Goal: Transaction & Acquisition: Purchase product/service

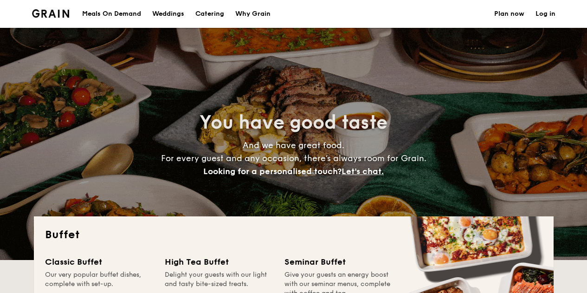
select select
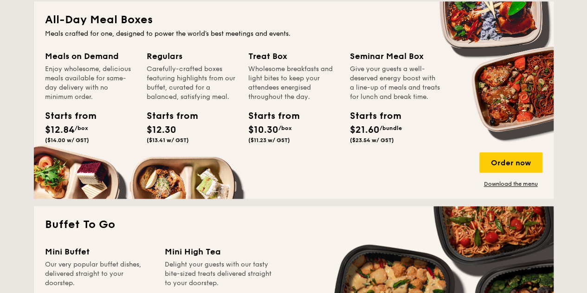
scroll to position [423, 0]
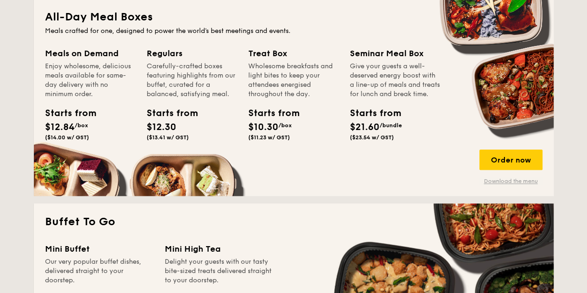
click at [508, 180] on link "Download the menu" at bounding box center [511, 180] width 63 height 7
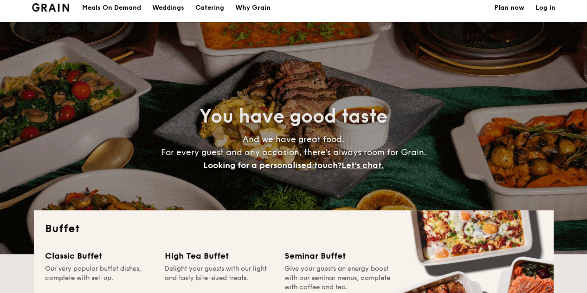
scroll to position [0, 0]
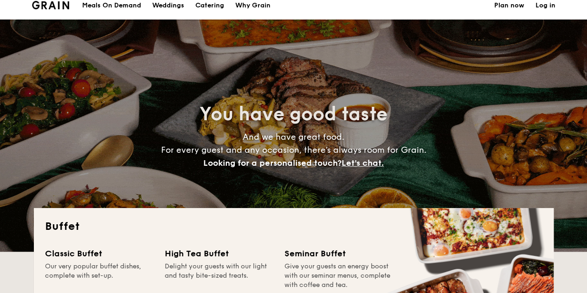
click at [314, 117] on span "You have good taste" at bounding box center [294, 114] width 188 height 22
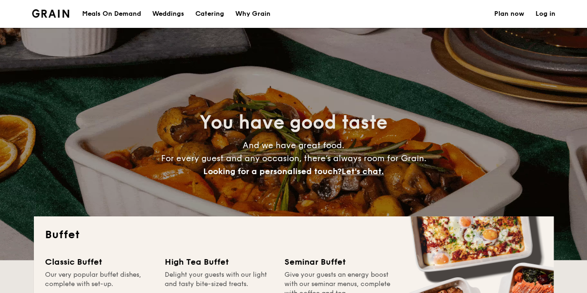
click at [137, 11] on div "Meals On Demand" at bounding box center [111, 14] width 59 height 28
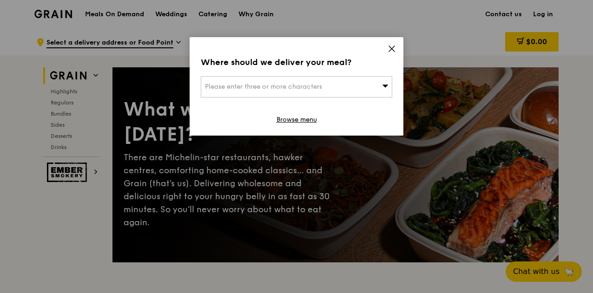
click at [342, 86] on div "Please enter three or more characters" at bounding box center [296, 86] width 191 height 21
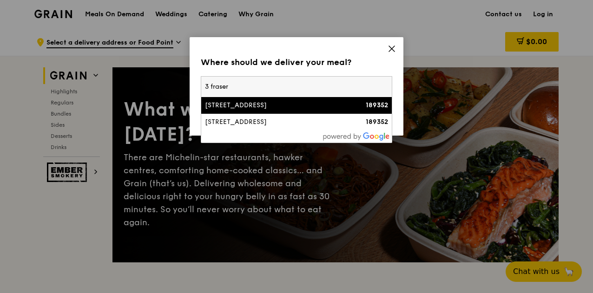
type input "3 fraser"
click at [338, 105] on div "[STREET_ADDRESS]" at bounding box center [273, 105] width 137 height 9
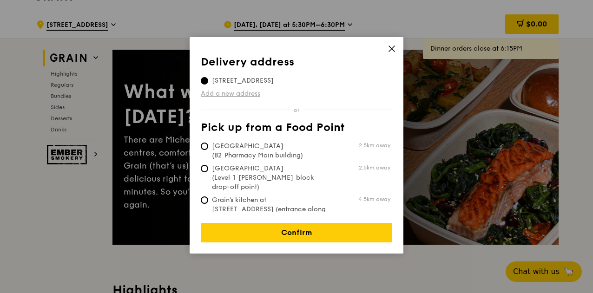
scroll to position [20, 0]
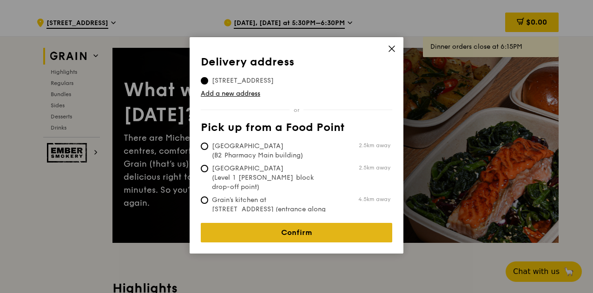
click at [308, 228] on link "Confirm" at bounding box center [296, 233] width 191 height 20
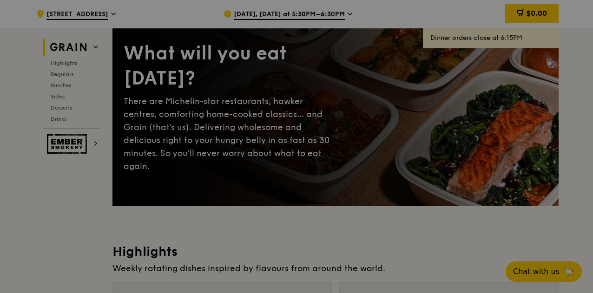
scroll to position [57, 0]
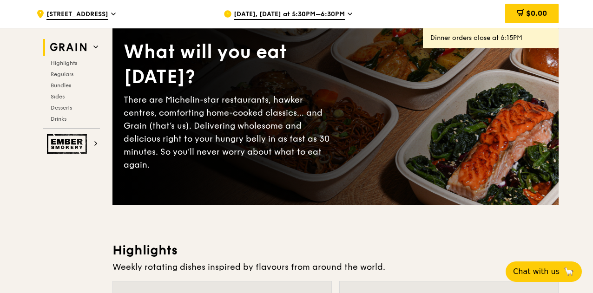
click at [341, 14] on span "[DATE], [DATE] at 5:30PM–6:30PM" at bounding box center [289, 15] width 111 height 10
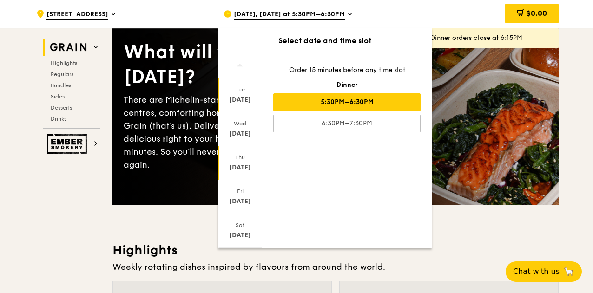
click at [243, 160] on div "[DATE]" at bounding box center [240, 163] width 44 height 34
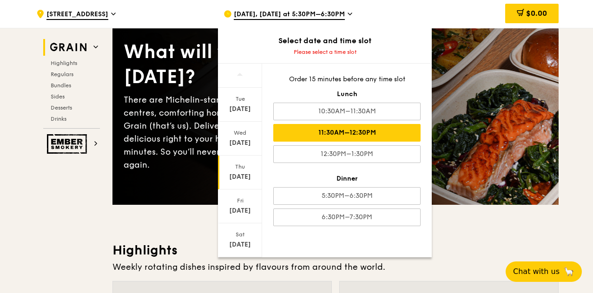
click at [382, 135] on div "11:30AM–12:30PM" at bounding box center [346, 133] width 147 height 18
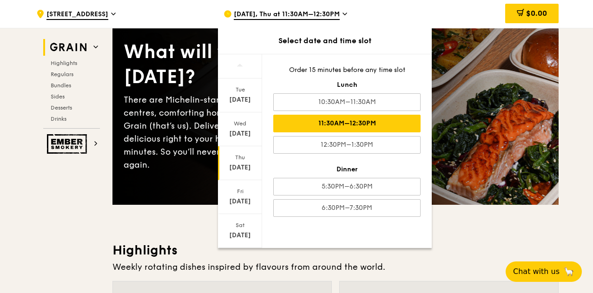
click at [386, 118] on div "11:30AM–12:30PM" at bounding box center [346, 124] width 147 height 18
click at [480, 266] on div "Weekly rotating dishes inspired by flavours from around the world." at bounding box center [335, 267] width 446 height 13
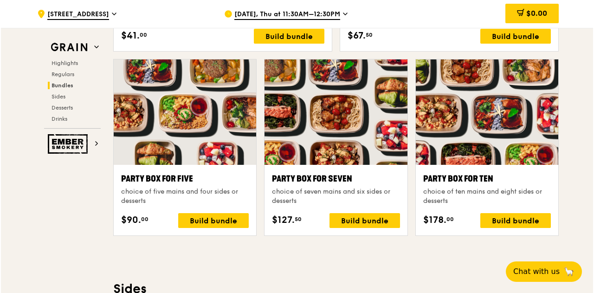
scroll to position [1842, 0]
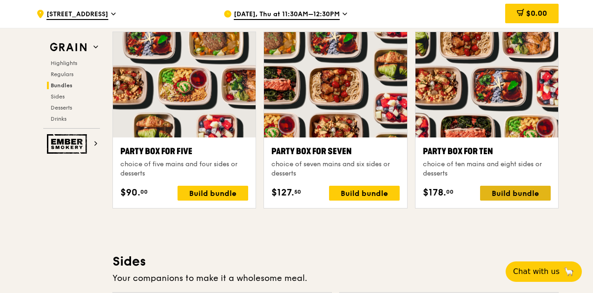
click at [508, 187] on div "Build bundle" at bounding box center [515, 193] width 71 height 15
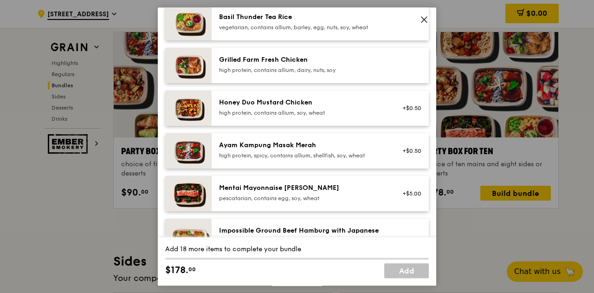
scroll to position [221, 0]
click at [310, 107] on div "Honey Duo Mustard Chicken" at bounding box center [302, 102] width 167 height 9
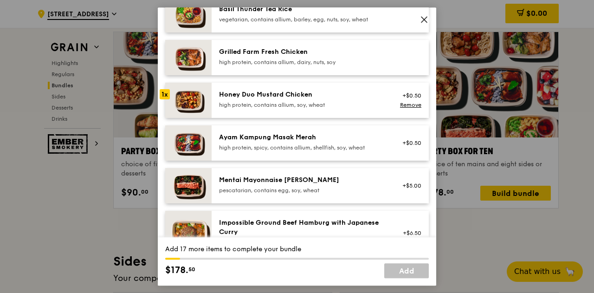
scroll to position [228, 0]
click at [271, 109] on div "high protein, contains allium, soy, wheat" at bounding box center [302, 105] width 167 height 7
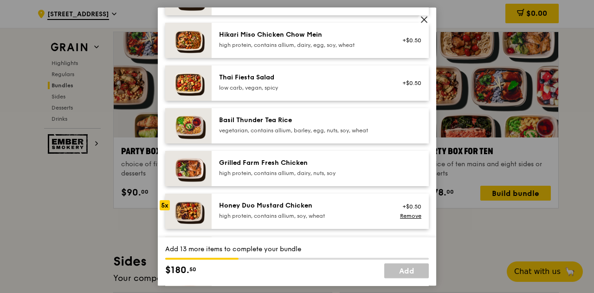
scroll to position [118, 0]
click at [267, 218] on div "Honey Duo Mustard Chicken high protein, contains allium, soy, wheat" at bounding box center [302, 210] width 167 height 19
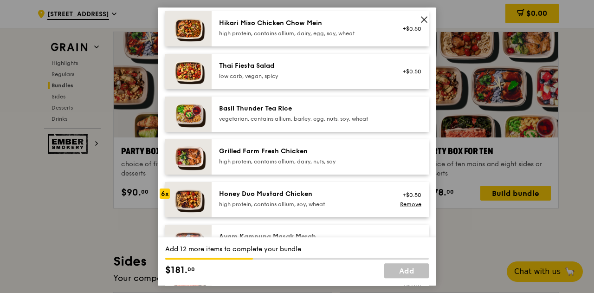
click at [267, 217] on div "Honey Duo Mustard Chicken high protein, contains allium, soy, wheat +$0.50 Remo…" at bounding box center [320, 199] width 217 height 35
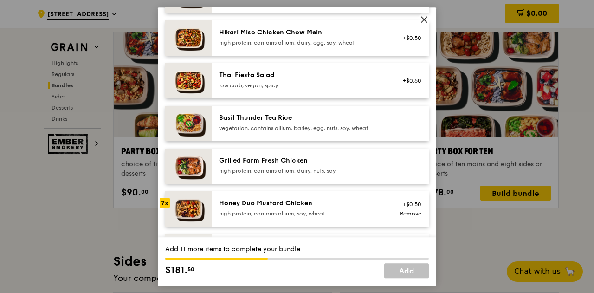
scroll to position [108, 0]
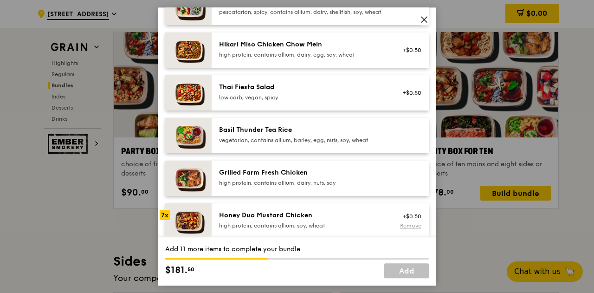
click at [402, 229] on link "Remove" at bounding box center [410, 225] width 21 height 7
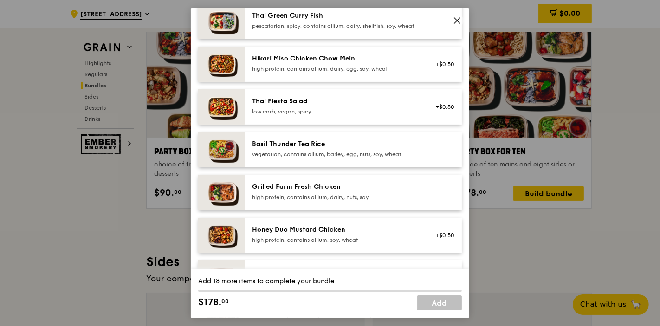
scroll to position [95, 0]
click at [349, 192] on div "Grilled Farm Fresh Chicken" at bounding box center [335, 187] width 167 height 9
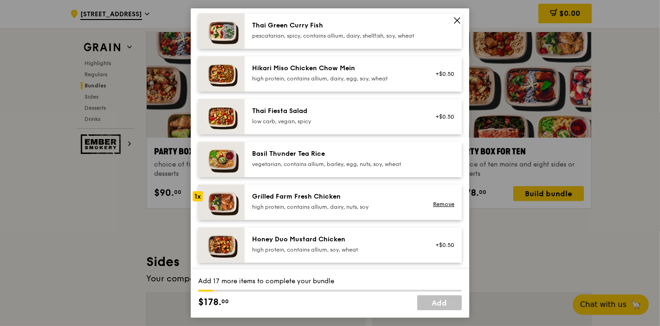
scroll to position [78, 0]
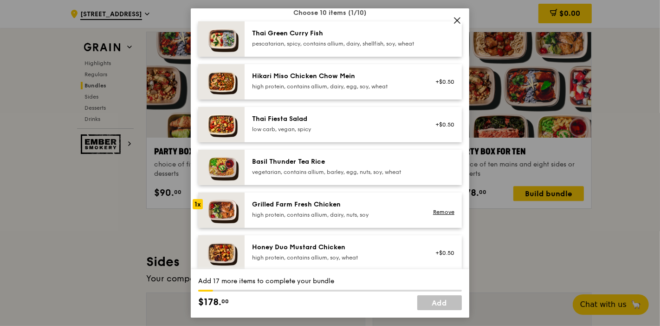
click at [281, 209] on div "Grilled Farm Fresh Chicken" at bounding box center [335, 204] width 167 height 9
click at [282, 209] on div "Grilled Farm Fresh Chicken" at bounding box center [335, 204] width 167 height 9
click at [283, 209] on div "Grilled Farm Fresh Chicken" at bounding box center [335, 204] width 167 height 9
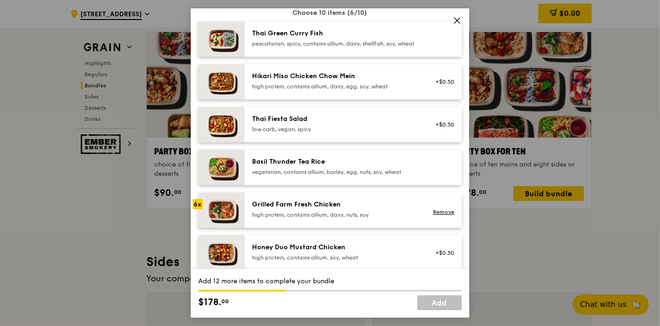
click at [283, 209] on div "Grilled Farm Fresh Chicken" at bounding box center [335, 204] width 167 height 9
click at [284, 209] on div "Grilled Farm Fresh Chicken" at bounding box center [335, 204] width 167 height 9
click at [285, 209] on div "Grilled Farm Fresh Chicken" at bounding box center [335, 204] width 167 height 9
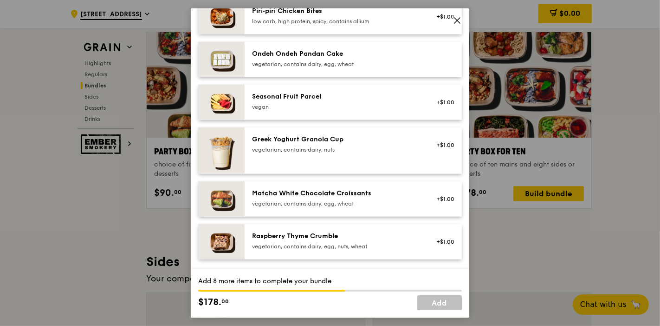
scroll to position [697, 0]
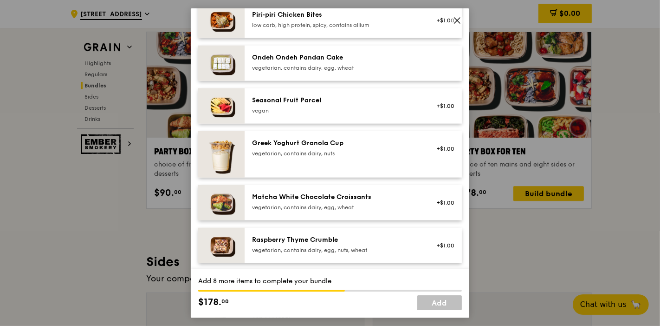
click at [352, 69] on div "Ondeh Ondeh Pandan Cake vegetarian, contains dairy, egg, wheat" at bounding box center [335, 62] width 167 height 19
click at [352, 70] on div "Ondeh Ondeh Pandan Cake vegetarian, contains dairy, egg, wheat" at bounding box center [335, 62] width 167 height 19
click at [335, 244] on div "Raspberry Thyme Crumble" at bounding box center [335, 239] width 167 height 9
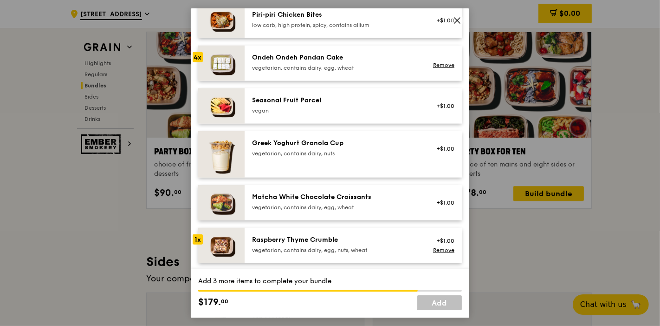
click at [335, 244] on div "Raspberry Thyme Crumble" at bounding box center [335, 239] width 167 height 9
click at [339, 244] on div "Raspberry Thyme Crumble" at bounding box center [335, 239] width 167 height 9
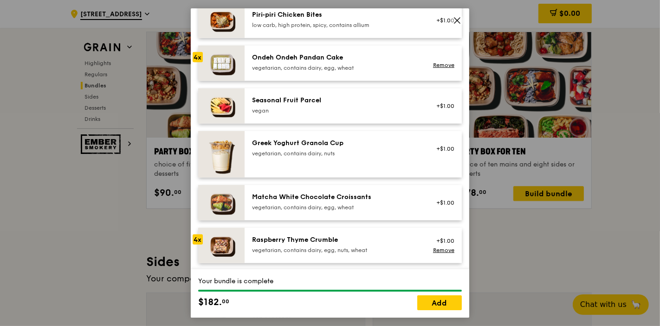
drag, startPoint x: 318, startPoint y: 20, endPoint x: 542, endPoint y: 68, distance: 228.9
click at [542, 68] on div "Party Box for Ten choice of ten mains and eight sides or desserts Mains Choose …" at bounding box center [330, 163] width 660 height 326
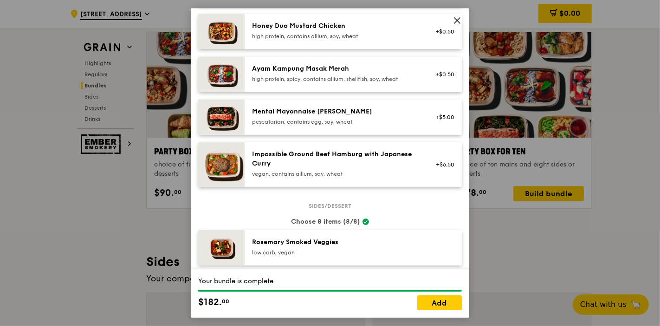
scroll to position [294, 0]
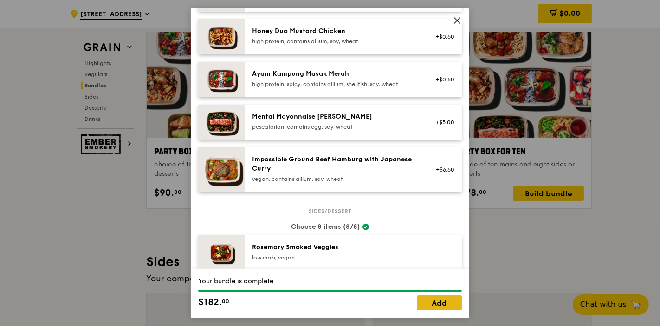
click at [444, 293] on link "Add" at bounding box center [440, 302] width 45 height 15
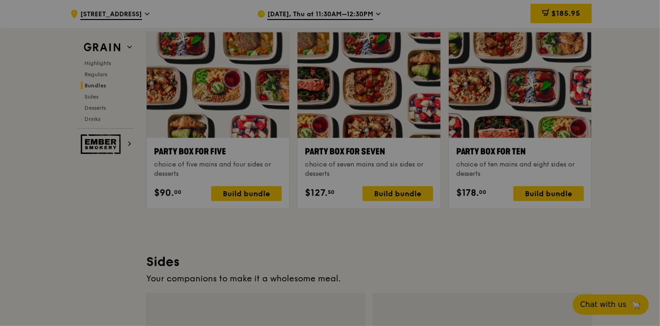
scroll to position [1842, 0]
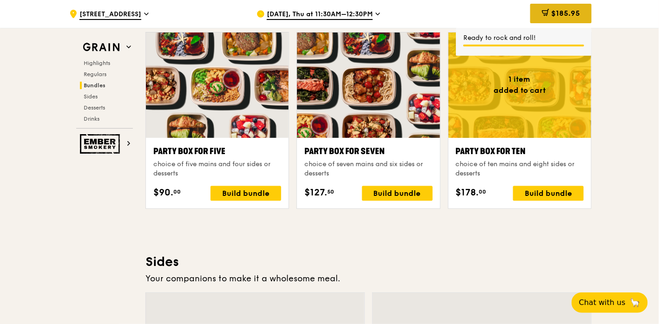
click at [555, 10] on span "$185.95" at bounding box center [565, 13] width 29 height 9
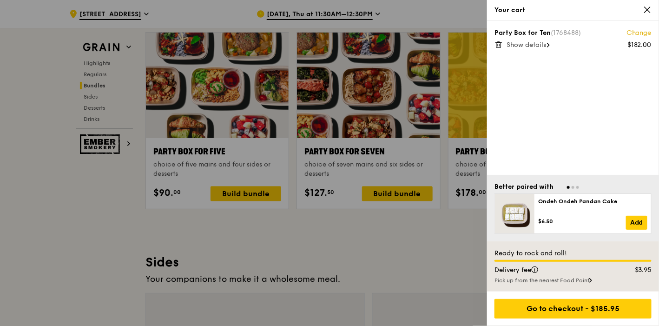
click at [532, 44] on span "Show details" at bounding box center [525, 45] width 39 height 8
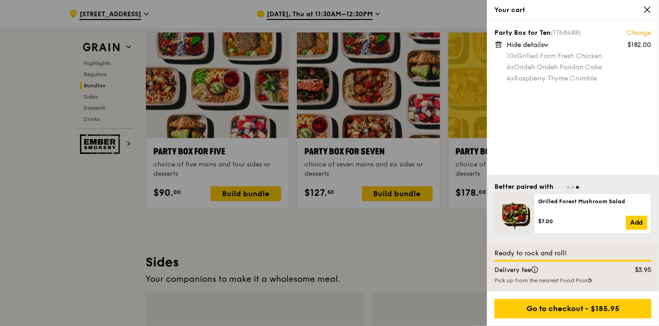
click at [592, 12] on icon at bounding box center [647, 10] width 8 height 8
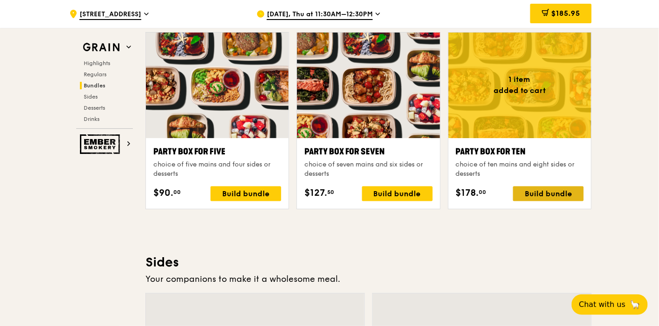
click at [550, 191] on div "Build bundle" at bounding box center [548, 193] width 71 height 15
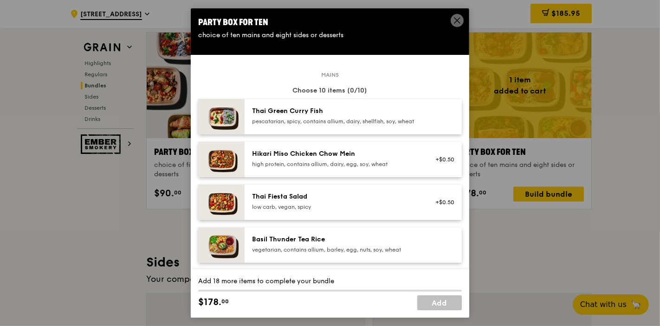
click at [287, 120] on div "pescatarian, spicy, contains allium, dairy, shellfish, soy, wheat" at bounding box center [335, 120] width 167 height 7
click at [291, 120] on div "pescatarian, spicy, contains allium, dairy, shellfish, soy, wheat" at bounding box center [335, 120] width 167 height 7
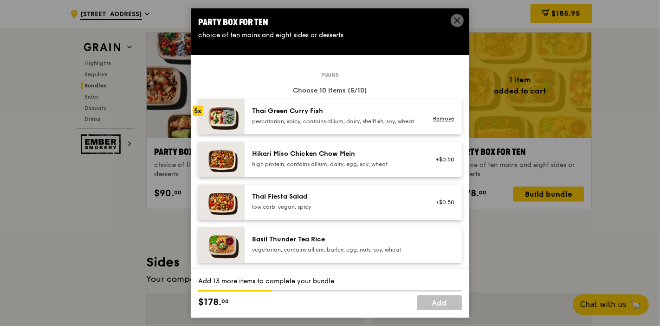
click at [291, 120] on div "pescatarian, spicy, contains allium, dairy, shellfish, soy, wheat" at bounding box center [335, 120] width 167 height 7
click at [292, 120] on div "pescatarian, spicy, contains allium, dairy, shellfish, soy, wheat" at bounding box center [335, 120] width 167 height 7
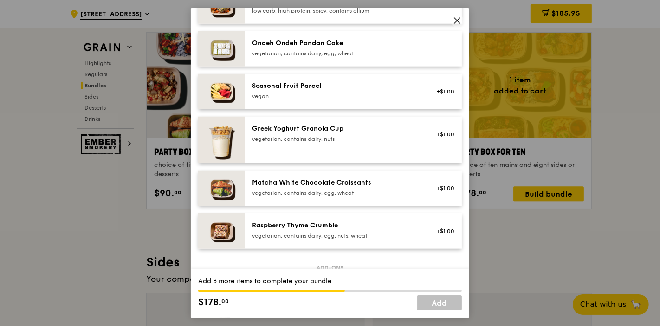
scroll to position [717, 0]
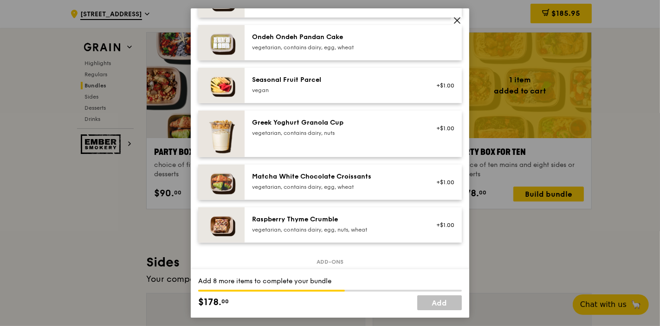
click at [226, 94] on img at bounding box center [221, 85] width 46 height 35
click at [309, 85] on div "Seasonal Fruit Parcel" at bounding box center [335, 79] width 167 height 9
click at [314, 93] on div "vegan" at bounding box center [335, 89] width 167 height 7
click at [321, 137] on div "vegetarian, contains dairy, nuts" at bounding box center [335, 132] width 167 height 7
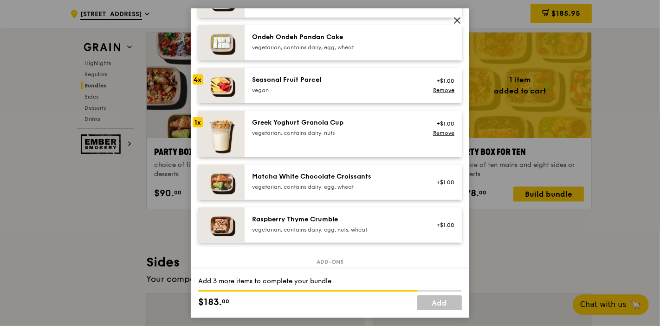
click at [321, 137] on div "vegetarian, contains dairy, nuts" at bounding box center [335, 132] width 167 height 7
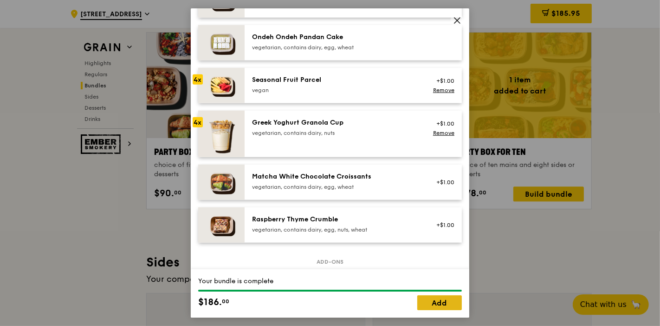
click at [435, 293] on link "Add" at bounding box center [440, 302] width 45 height 15
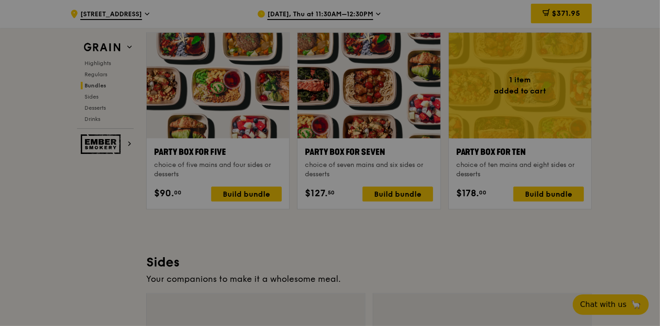
scroll to position [1841, 0]
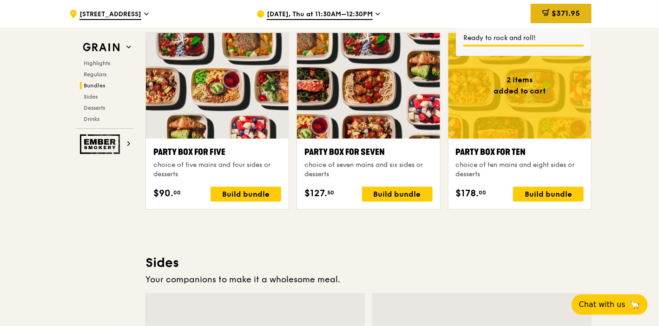
click at [551, 10] on span "$371.95" at bounding box center [565, 13] width 28 height 9
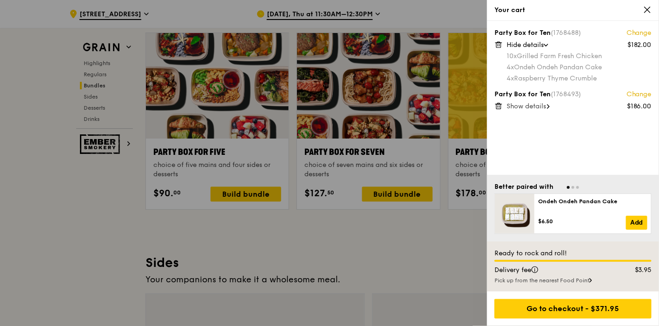
click at [530, 106] on span "Show details" at bounding box center [525, 106] width 39 height 8
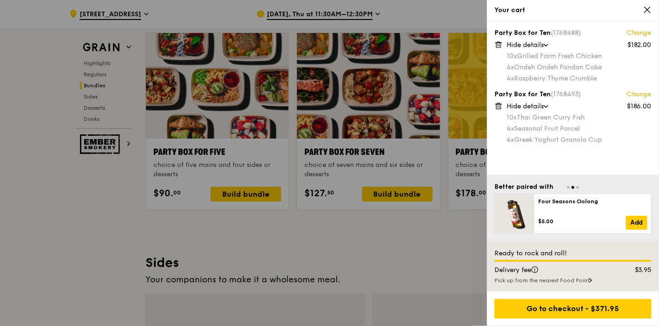
click at [446, 242] on div at bounding box center [329, 163] width 659 height 326
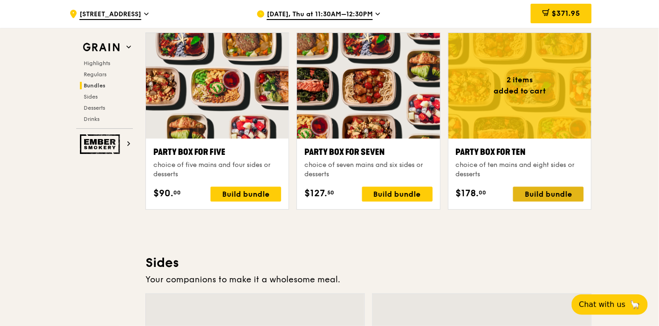
click at [538, 193] on div "Build bundle" at bounding box center [548, 194] width 71 height 15
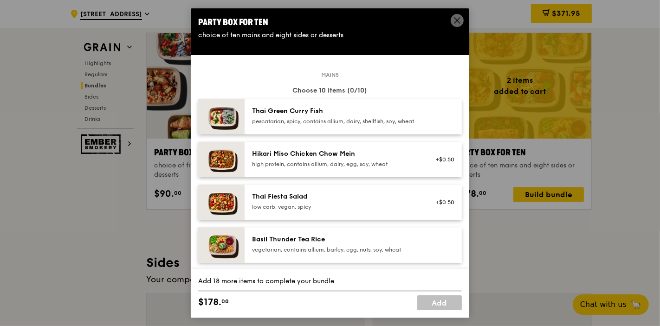
click at [330, 158] on div "Hikari Miso Chicken Chow Mein" at bounding box center [335, 153] width 167 height 9
click at [332, 158] on div "Hikari Miso Chicken Chow Mein" at bounding box center [335, 153] width 167 height 9
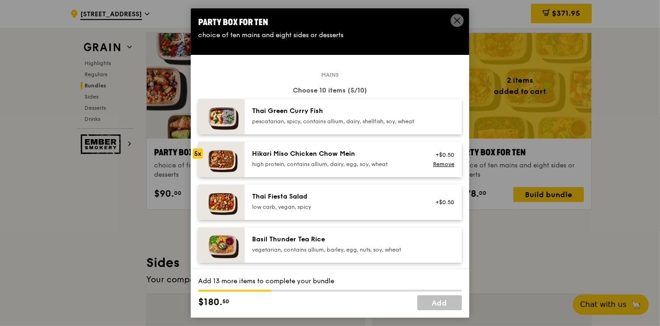
click at [332, 158] on div "Hikari Miso Chicken Chow Mein" at bounding box center [335, 153] width 167 height 9
click at [333, 158] on div "Hikari Miso Chicken Chow Mein" at bounding box center [335, 153] width 167 height 9
click at [334, 158] on div "Hikari Miso Chicken Chow Mein" at bounding box center [335, 153] width 167 height 9
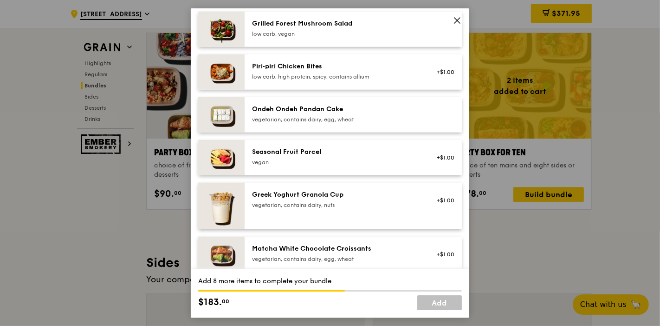
click at [369, 129] on div "Ondeh Ondeh Pandan Cake vegetarian, contains dairy, egg, wheat" at bounding box center [353, 114] width 217 height 35
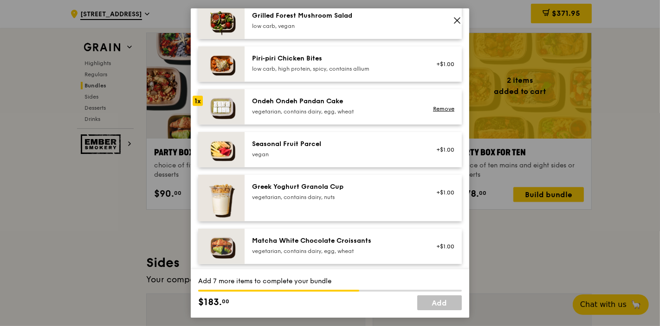
scroll to position [653, 0]
click at [369, 124] on div "Ondeh Ondeh Pandan Cake vegetarian, contains dairy, egg, wheat Remove" at bounding box center [353, 106] width 217 height 35
click at [375, 115] on div "vegetarian, contains dairy, egg, wheat" at bounding box center [335, 110] width 167 height 7
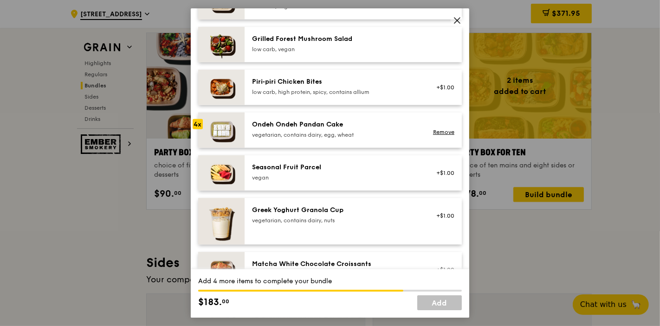
scroll to position [620, 0]
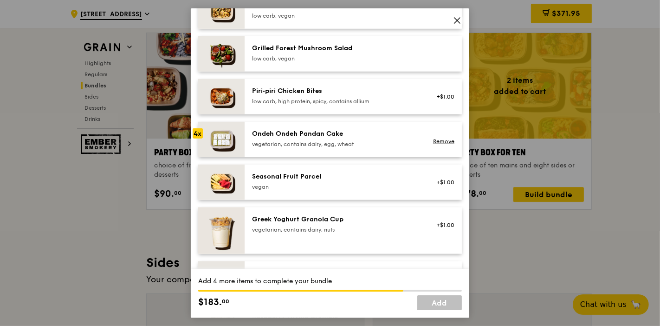
click at [330, 138] on div "Ondeh Ondeh Pandan Cake" at bounding box center [335, 133] width 167 height 9
drag, startPoint x: 334, startPoint y: 141, endPoint x: 339, endPoint y: 140, distance: 4.7
click at [338, 138] on div "Ondeh Ondeh Pandan Cake" at bounding box center [335, 133] width 167 height 9
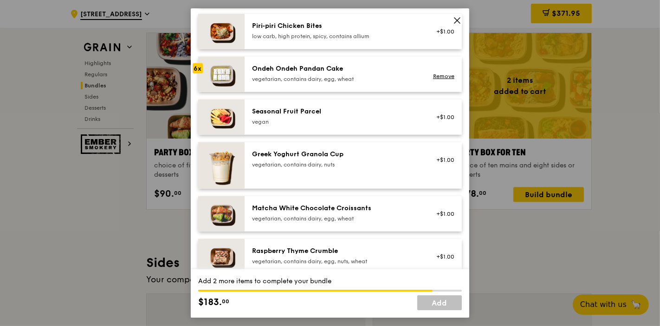
scroll to position [682, 0]
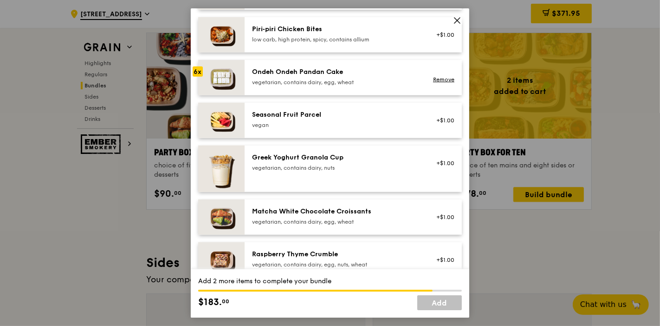
click at [330, 162] on div "Greek Yoghurt Granola Cup" at bounding box center [335, 157] width 167 height 9
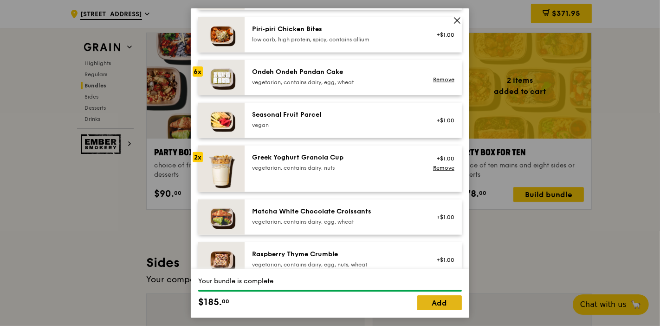
click at [449, 293] on link "Add" at bounding box center [440, 302] width 45 height 15
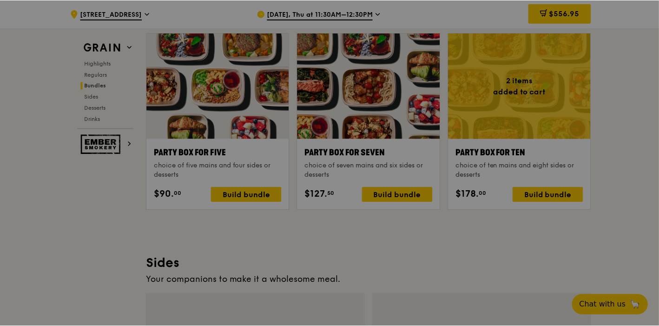
scroll to position [1841, 0]
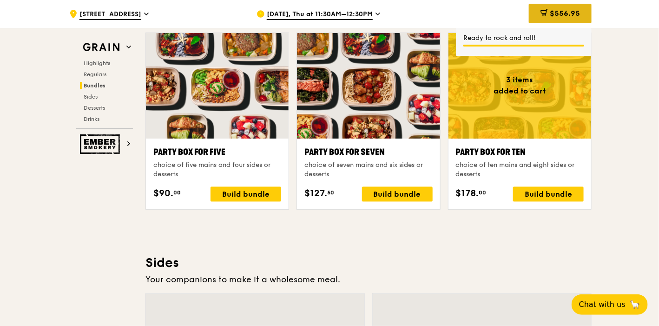
click at [566, 15] on span "$556.95" at bounding box center [564, 13] width 30 height 9
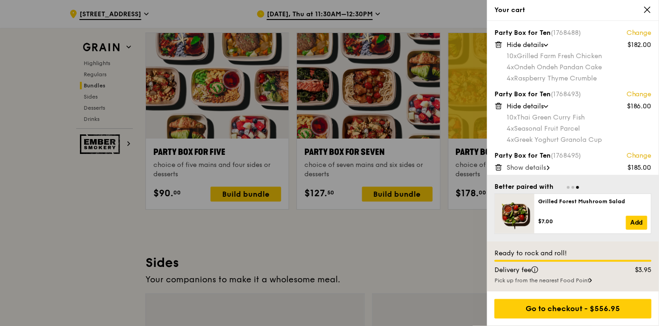
scroll to position [3, 0]
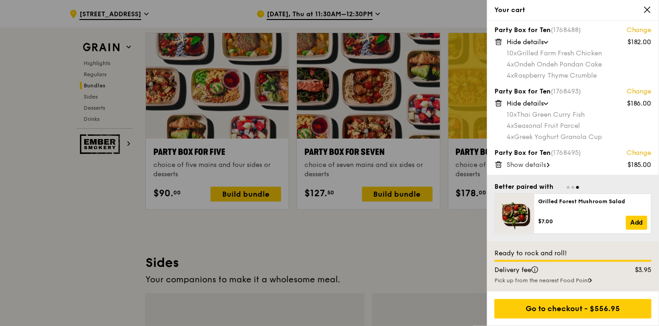
click at [540, 164] on span "Show details" at bounding box center [525, 165] width 39 height 8
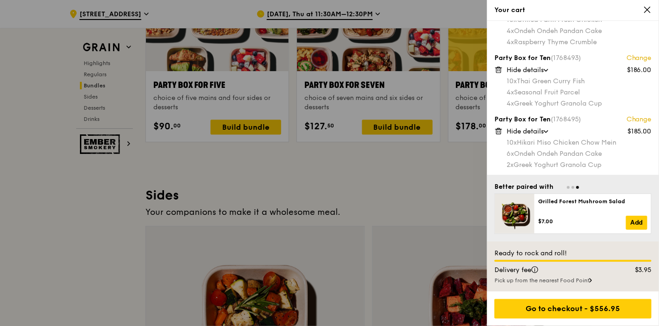
scroll to position [1909, 0]
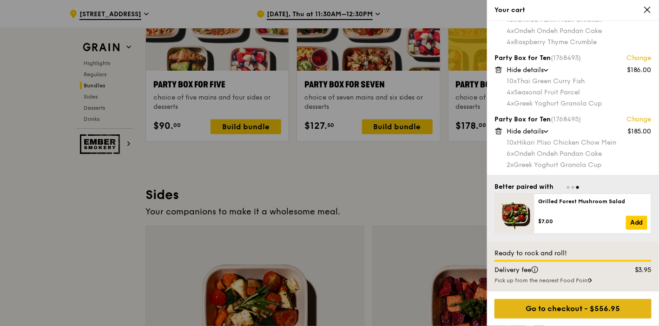
click at [557, 293] on div "Go to checkout - $556.95" at bounding box center [572, 309] width 157 height 20
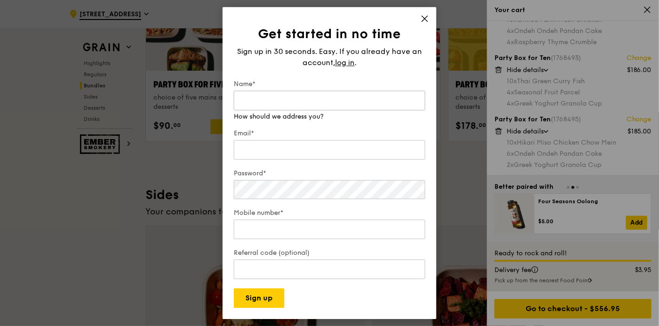
click at [333, 108] on input "Name*" at bounding box center [329, 101] width 191 height 20
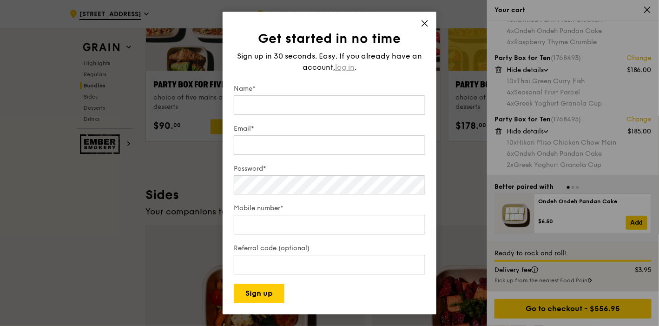
click at [349, 62] on span "log in" at bounding box center [345, 67] width 20 height 11
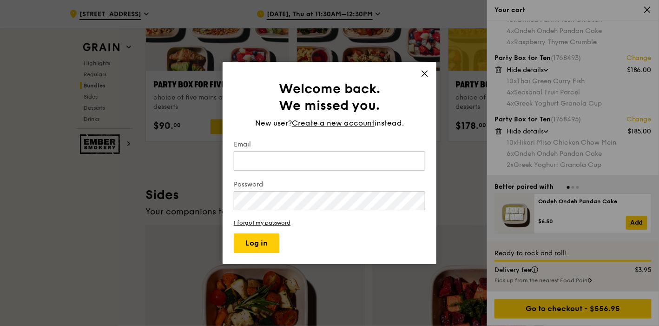
click at [317, 167] on input "Email" at bounding box center [329, 161] width 191 height 20
type input "h"
click at [344, 157] on input "Email" at bounding box center [329, 161] width 191 height 20
type input "p"
type input "hweipin"
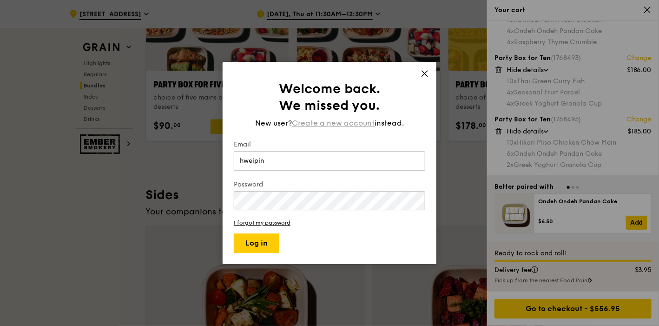
click at [339, 121] on span "Create a new account" at bounding box center [333, 122] width 83 height 11
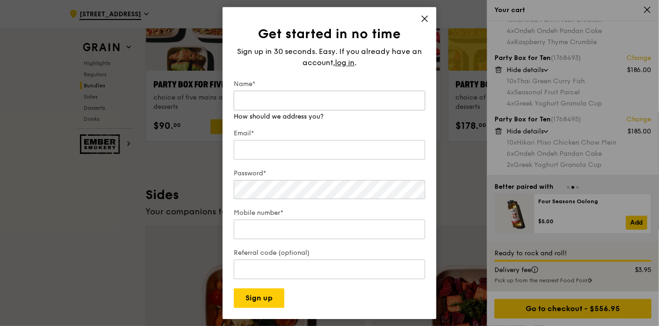
click at [265, 101] on input "Name*" at bounding box center [329, 101] width 191 height 20
type input "Pin"
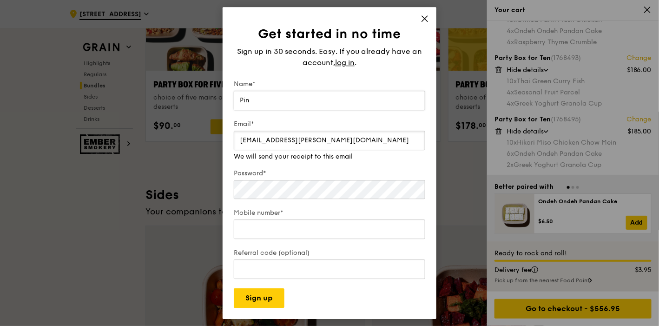
type input "hweipin.wong@sevioragroup.com"
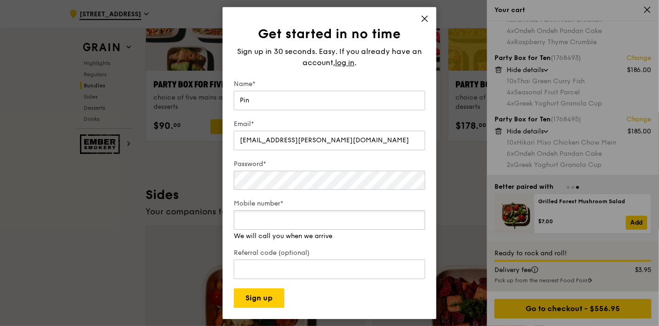
click at [314, 228] on input "Mobile number*" at bounding box center [329, 220] width 191 height 20
type input "96897296"
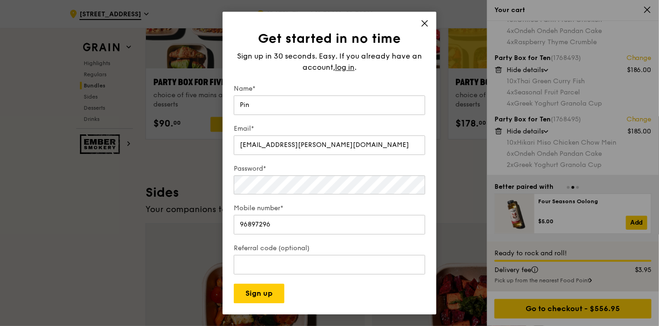
click at [338, 293] on form "Name* Pin Email* hweipin.wong@sevioragroup.com Password* Mobile number* 9689729…" at bounding box center [329, 193] width 191 height 219
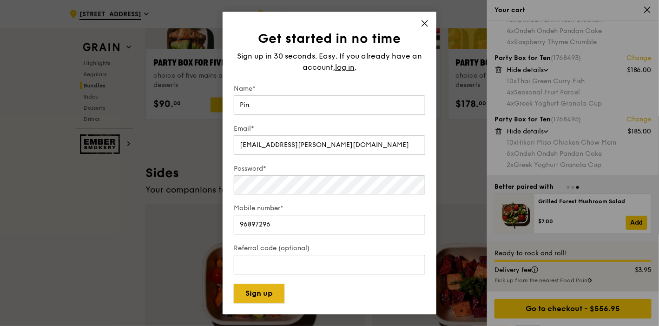
click at [268, 291] on button "Sign up" at bounding box center [259, 293] width 51 height 20
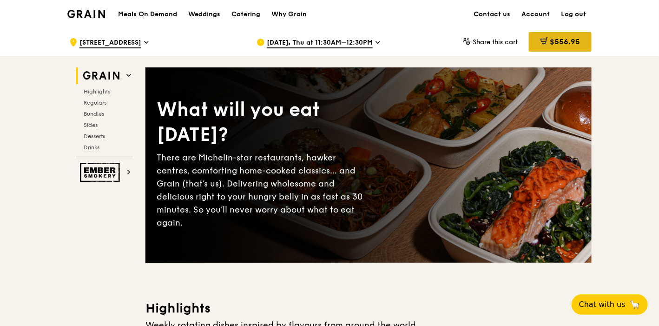
click at [551, 40] on span "$556.95" at bounding box center [564, 41] width 30 height 9
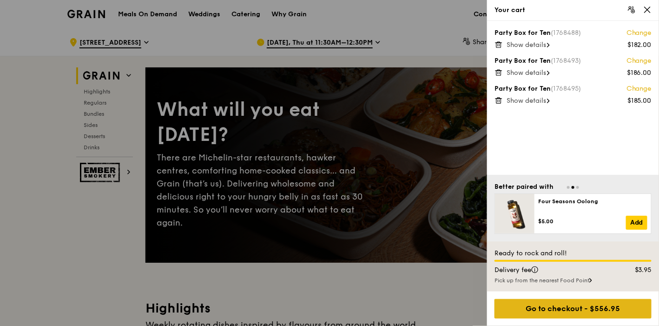
click at [562, 313] on div "Go to checkout - $556.95" at bounding box center [572, 309] width 157 height 20
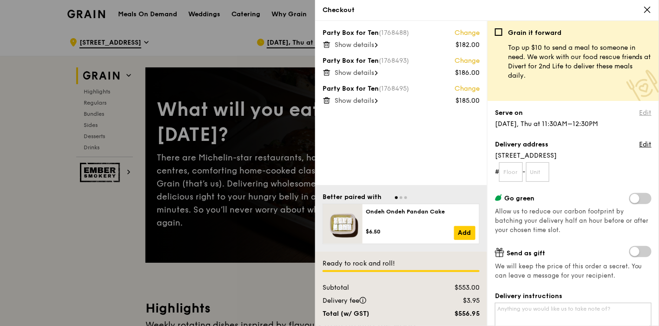
click at [639, 109] on link "Edit" at bounding box center [645, 112] width 12 height 9
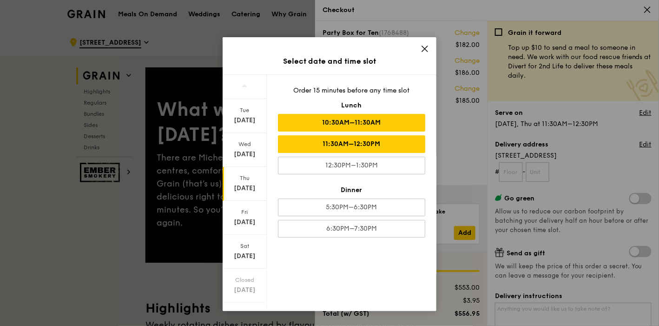
click at [378, 120] on div "10:30AM–11:30AM" at bounding box center [351, 123] width 147 height 18
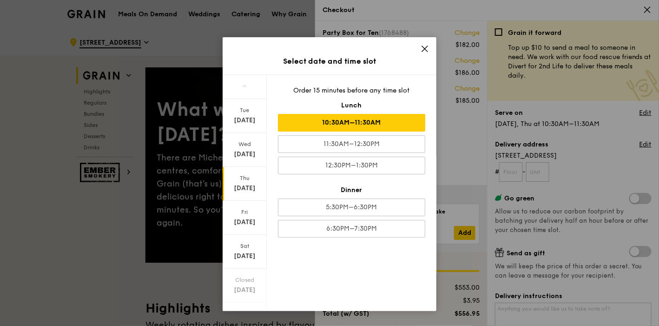
click at [506, 169] on div "Select date and time slot [DATE] [DATE] [DATE] [DATE] [DATE] Closed [DATE] Clos…" at bounding box center [329, 163] width 659 height 326
click at [513, 169] on div "Select date and time slot [DATE] [DATE] [DATE] [DATE] [DATE] Closed [DATE] Clos…" at bounding box center [329, 163] width 659 height 326
click at [242, 181] on div "[DATE]" at bounding box center [244, 184] width 44 height 34
click at [352, 120] on div "10:30AM–11:30AM" at bounding box center [351, 123] width 147 height 18
click at [241, 183] on div "[DATE]" at bounding box center [244, 187] width 41 height 9
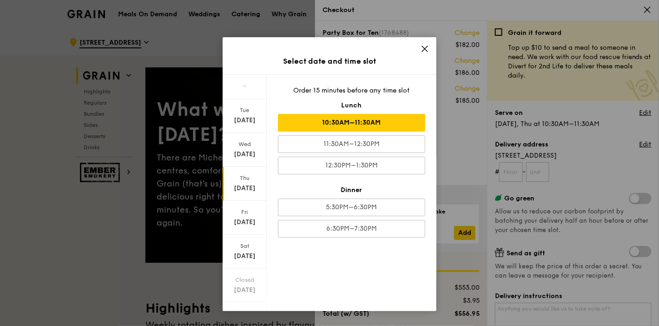
click at [426, 50] on icon at bounding box center [424, 49] width 8 height 8
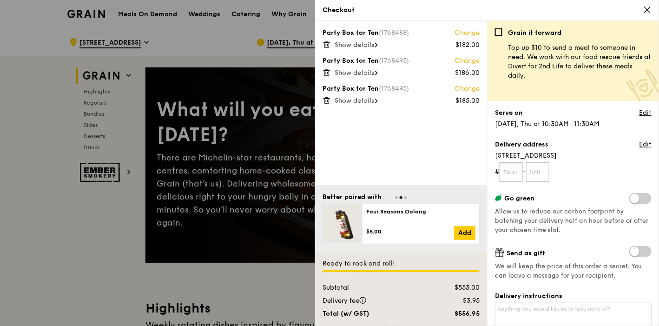
click at [517, 172] on input "text" at bounding box center [511, 172] width 24 height 20
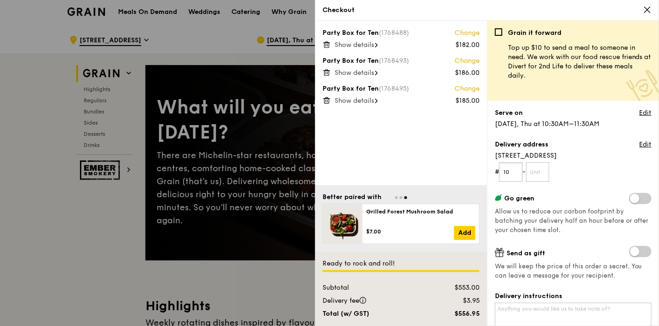
scroll to position [3, 0]
type input "10"
click at [547, 173] on input "text" at bounding box center [538, 172] width 24 height 20
type input "22"
click at [593, 190] on div "Grain it forward Top up $10 to send a meal to someone in need. We work with our…" at bounding box center [573, 176] width 157 height 297
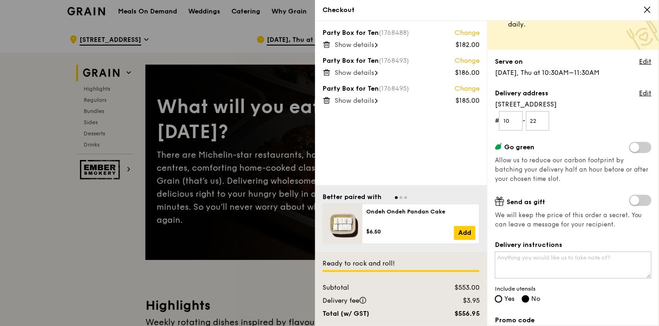
click at [584, 157] on span "Allow us to reduce our carbon footprint by batching your delivery half an hour …" at bounding box center [572, 170] width 154 height 26
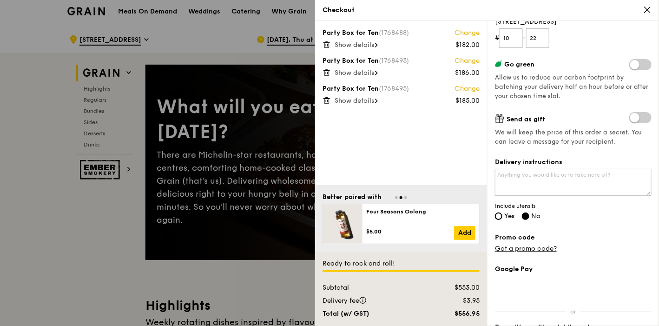
scroll to position [139, 0]
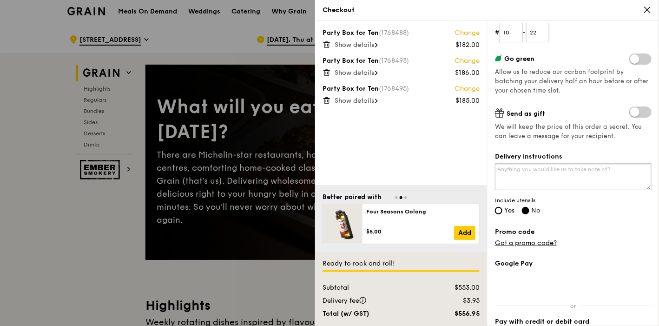
click at [576, 171] on textarea "Delivery instructions" at bounding box center [573, 176] width 157 height 27
click at [508, 209] on span "Yes" at bounding box center [509, 210] width 10 height 8
click at [502, 209] on input "Yes" at bounding box center [498, 210] width 7 height 7
radio input "true"
radio input "false"
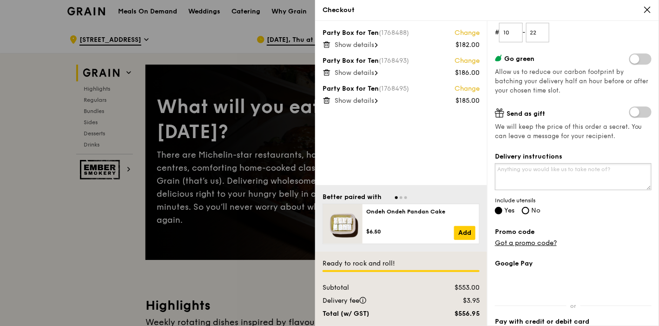
click at [535, 173] on textarea "Delivery instructions" at bounding box center [573, 176] width 157 height 27
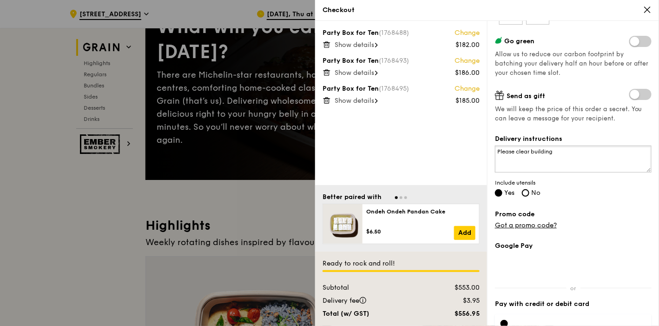
scroll to position [165, 0]
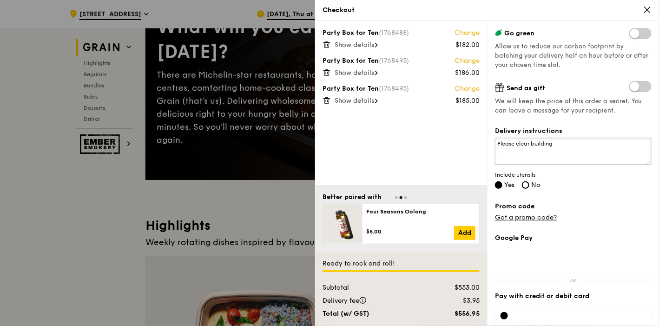
drag, startPoint x: 573, startPoint y: 143, endPoint x: 536, endPoint y: 138, distance: 37.4
click at [529, 138] on textarea "Please clear building" at bounding box center [573, 150] width 157 height 27
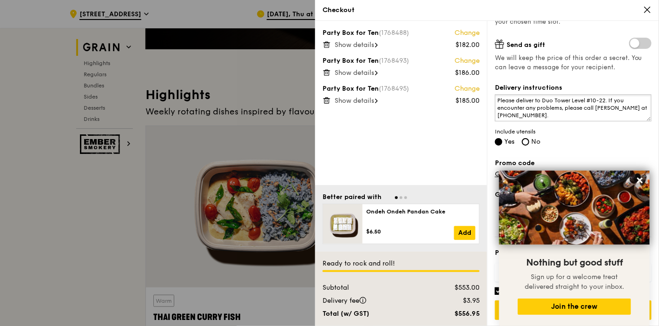
scroll to position [221, 0]
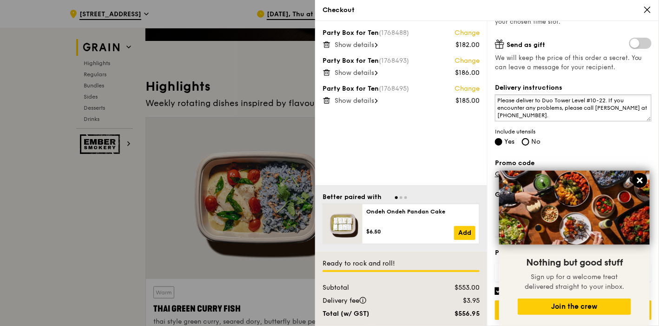
type textarea "Please deliver to Duo Tower Level #10-22. If you encounter any problems, please…"
click at [641, 178] on icon at bounding box center [640, 180] width 6 height 6
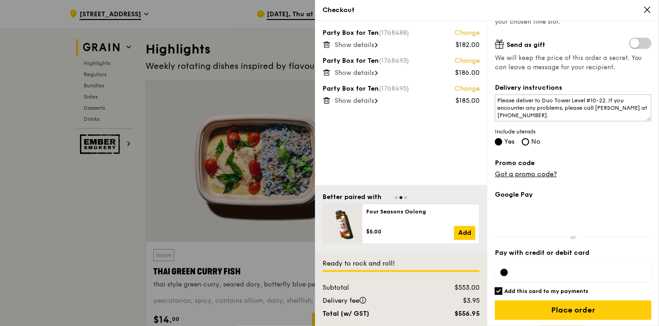
scroll to position [259, 0]
click at [561, 267] on div at bounding box center [573, 272] width 157 height 19
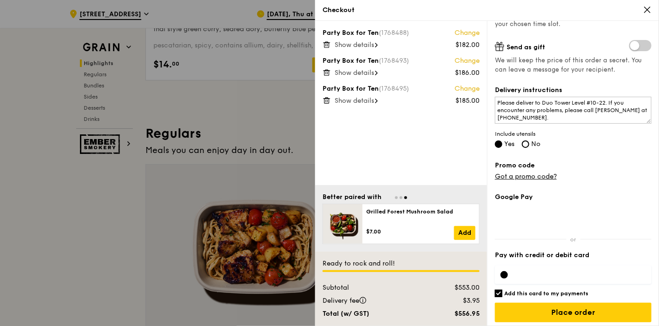
scroll to position [208, 0]
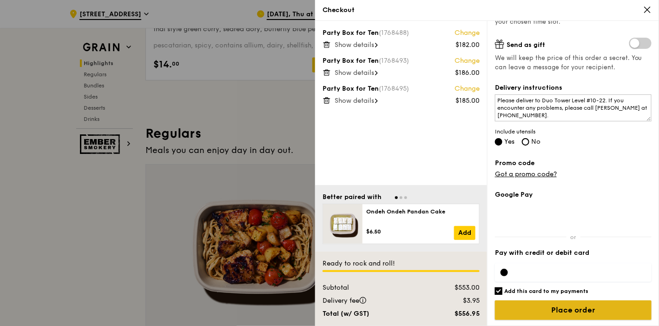
drag, startPoint x: 563, startPoint y: 307, endPoint x: 568, endPoint y: 303, distance: 6.2
click at [564, 306] on input "Place order" at bounding box center [573, 310] width 157 height 20
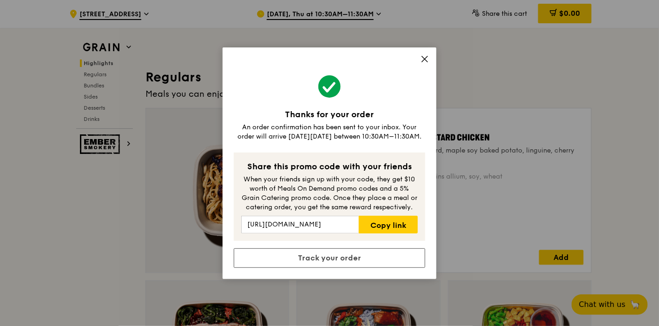
scroll to position [578, 0]
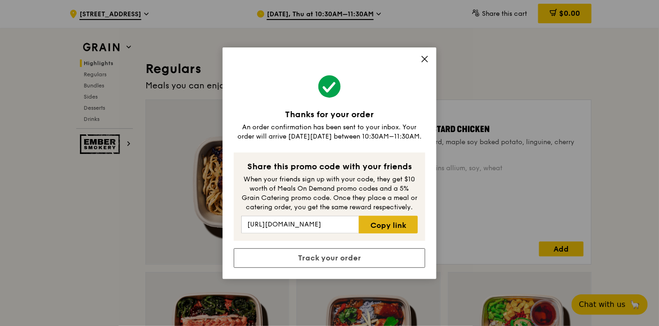
click at [389, 223] on link "Copy link" at bounding box center [388, 224] width 59 height 18
copy link
click at [430, 56] on div "Thanks for your order An order confirmation has been sent to your inbox. Your o…" at bounding box center [329, 162] width 214 height 231
click at [425, 63] on icon at bounding box center [424, 59] width 8 height 8
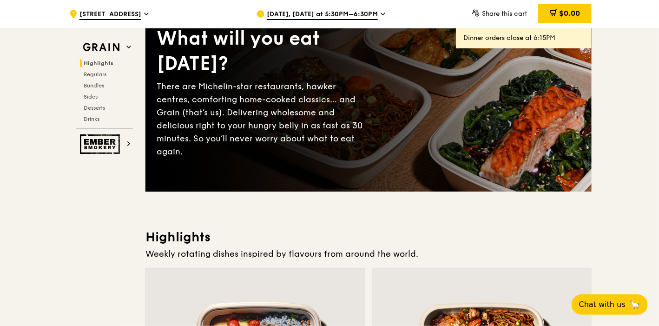
scroll to position [0, 0]
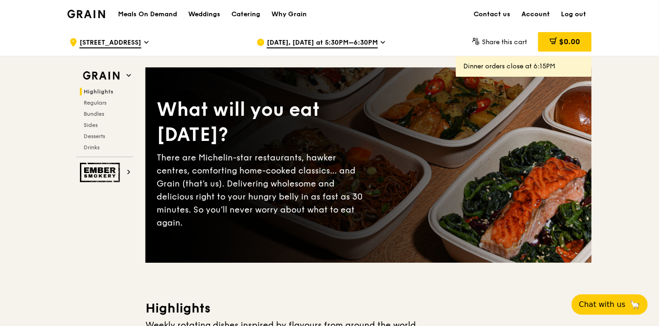
click at [525, 10] on link "Account" at bounding box center [534, 14] width 39 height 28
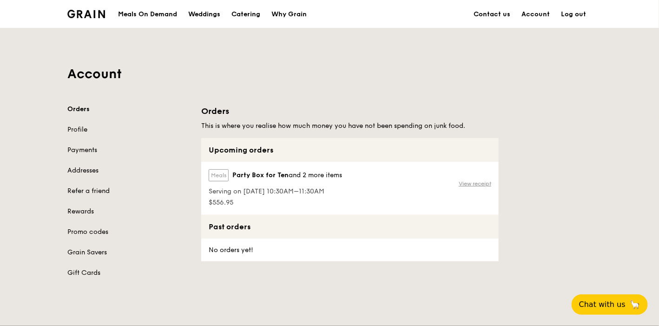
click at [470, 182] on link "View receipt" at bounding box center [474, 183] width 33 height 7
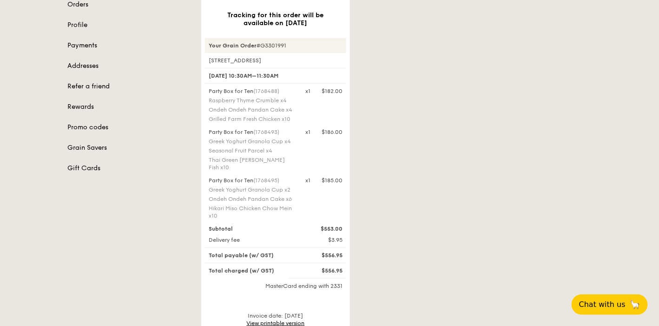
scroll to position [107, 0]
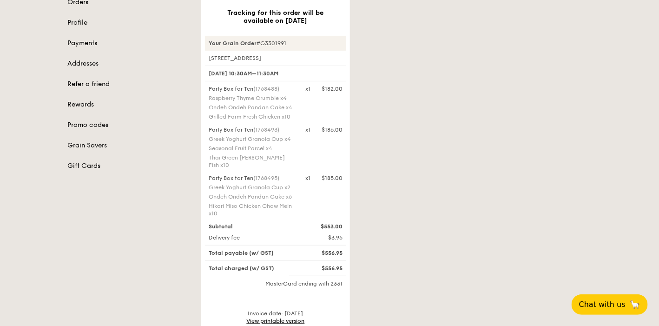
click at [288, 317] on link "View printable version" at bounding box center [276, 320] width 58 height 7
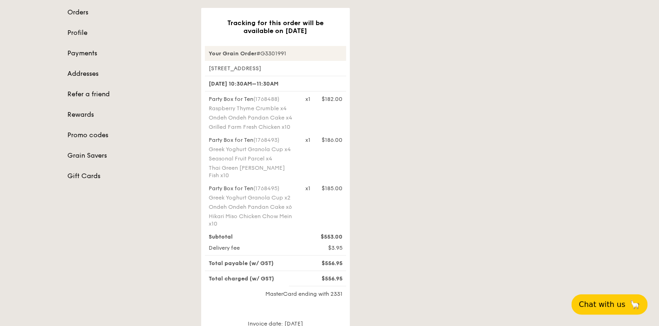
scroll to position [94, 0]
